Goal: Transaction & Acquisition: Purchase product/service

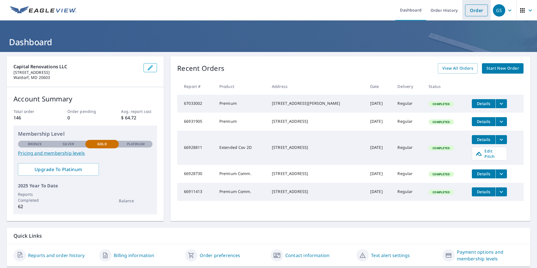
click at [474, 10] on link "Order" at bounding box center [476, 10] width 23 height 12
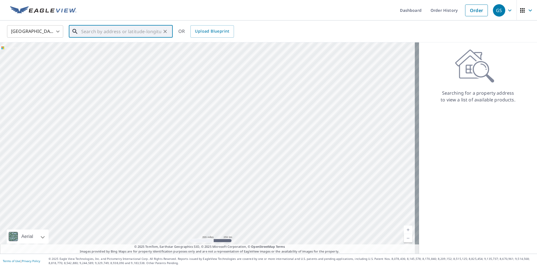
click at [100, 34] on input "text" at bounding box center [121, 32] width 80 height 16
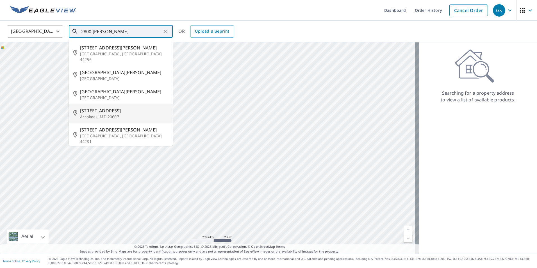
click at [115, 107] on span "[STREET_ADDRESS]" at bounding box center [124, 110] width 88 height 7
type input "[STREET_ADDRESS]"
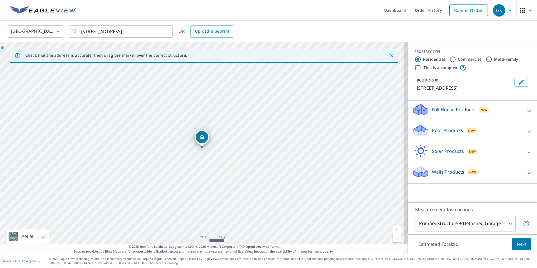
click at [432, 134] on p "Roof Products" at bounding box center [447, 130] width 31 height 7
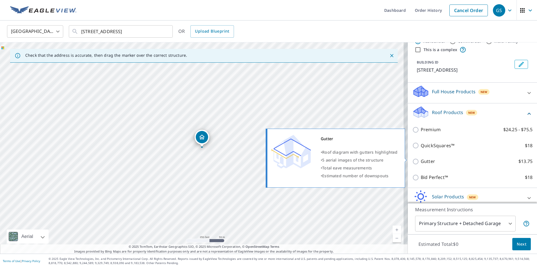
scroll to position [28, 0]
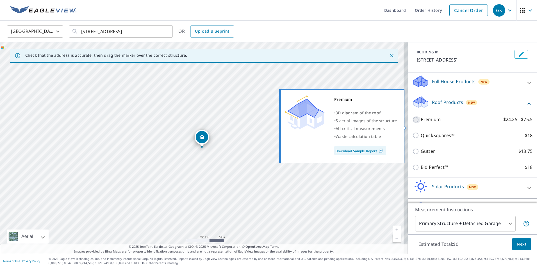
click at [413, 123] on input "Premium $24.25 - $75.5" at bounding box center [416, 119] width 8 height 7
checkbox input "true"
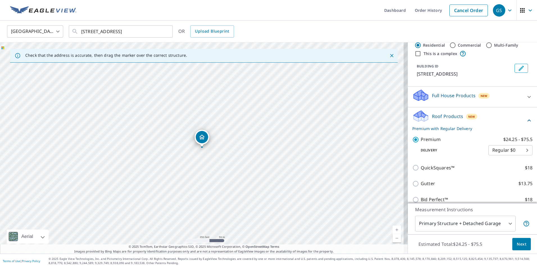
scroll to position [13, 0]
click at [518, 157] on body "GS GS Dashboard Order History Cancel Order GS [GEOGRAPHIC_DATA] [GEOGRAPHIC_DAT…" at bounding box center [268, 134] width 537 height 268
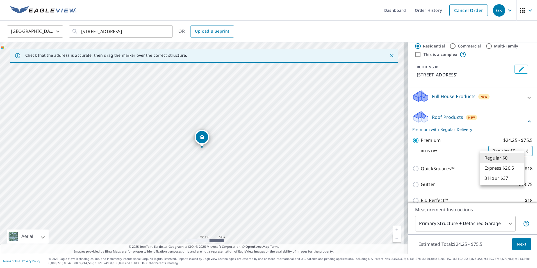
click at [516, 243] on div at bounding box center [268, 134] width 537 height 268
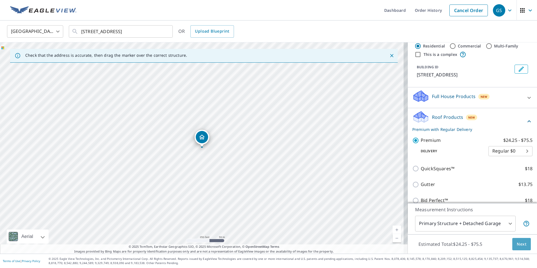
click at [517, 245] on span "Next" at bounding box center [522, 244] width 10 height 7
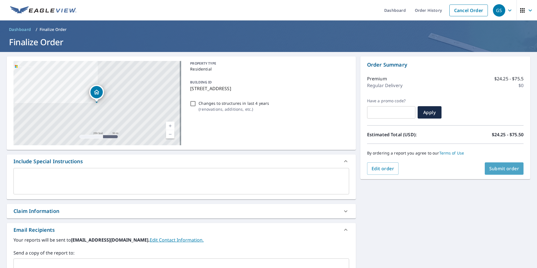
click at [500, 169] on span "Submit order" at bounding box center [504, 168] width 30 height 6
